Goal: Information Seeking & Learning: Understand process/instructions

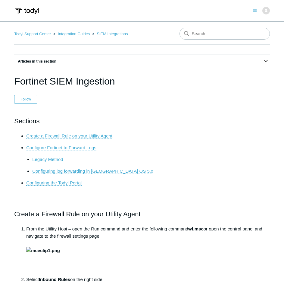
click at [81, 135] on link "Create a Firewall Rule on your Utility Agent" at bounding box center [69, 135] width 86 height 5
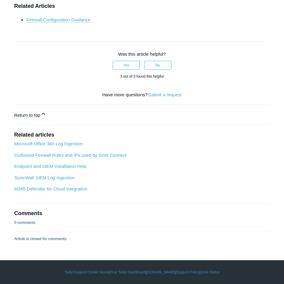
scroll to position [2673, 0]
drag, startPoint x: 31, startPoint y: 200, endPoint x: 41, endPoint y: 212, distance: 15.2
copy pre "config log {syslogd | syslogd2 | syslogd3 | syslogd4} setting show end"
